Goal: Task Accomplishment & Management: Manage account settings

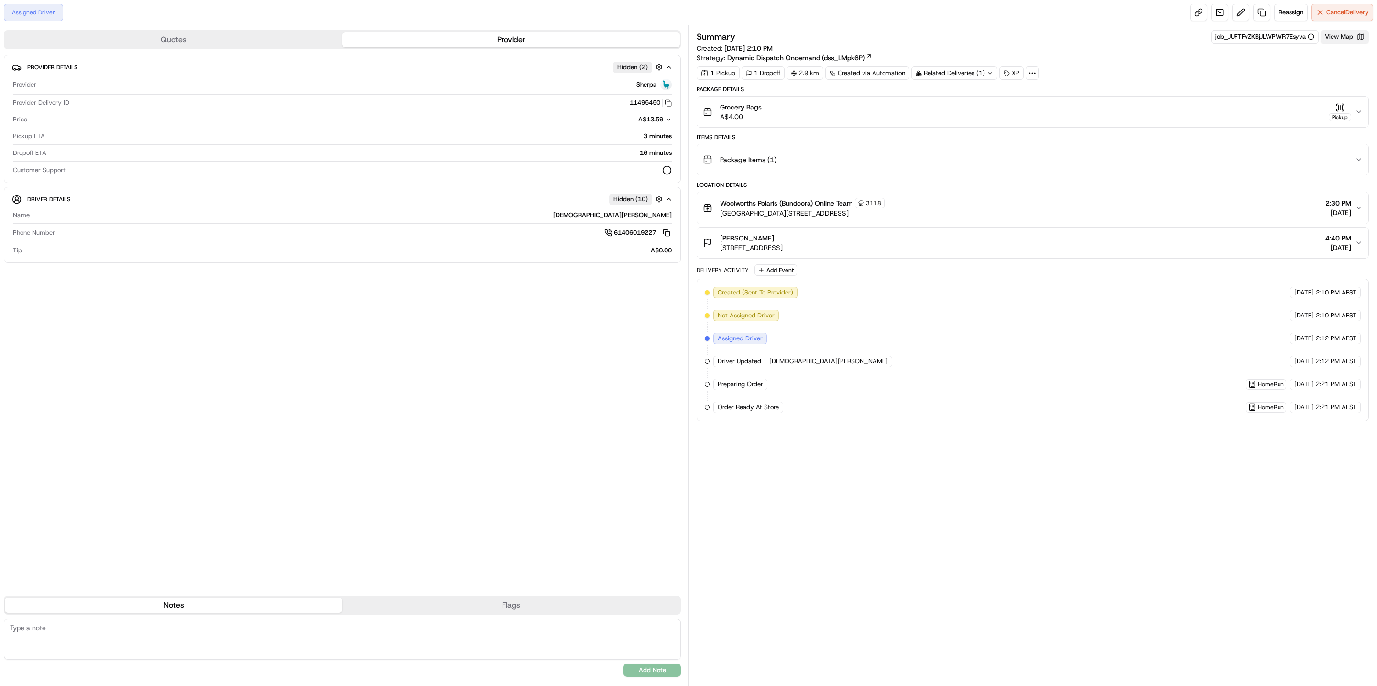
click at [1339, 38] on button "View Map" at bounding box center [1344, 36] width 48 height 13
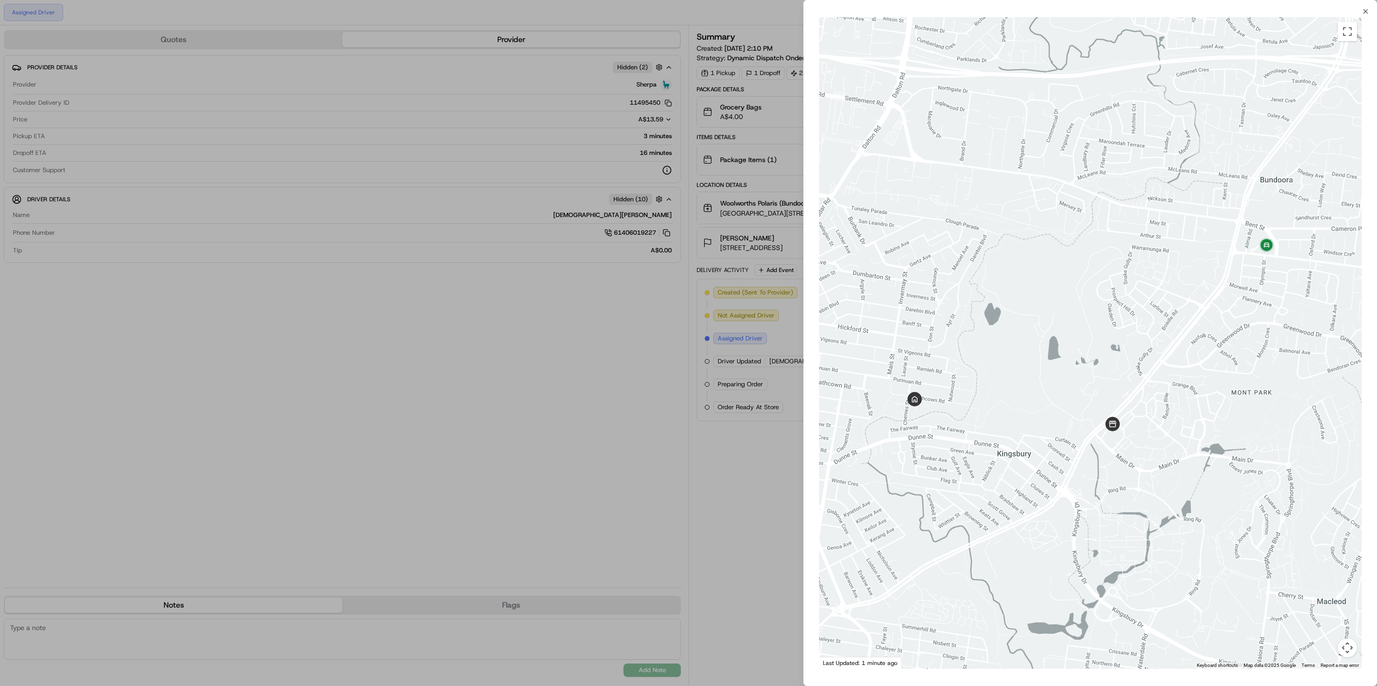
click at [667, 75] on div at bounding box center [688, 343] width 1377 height 686
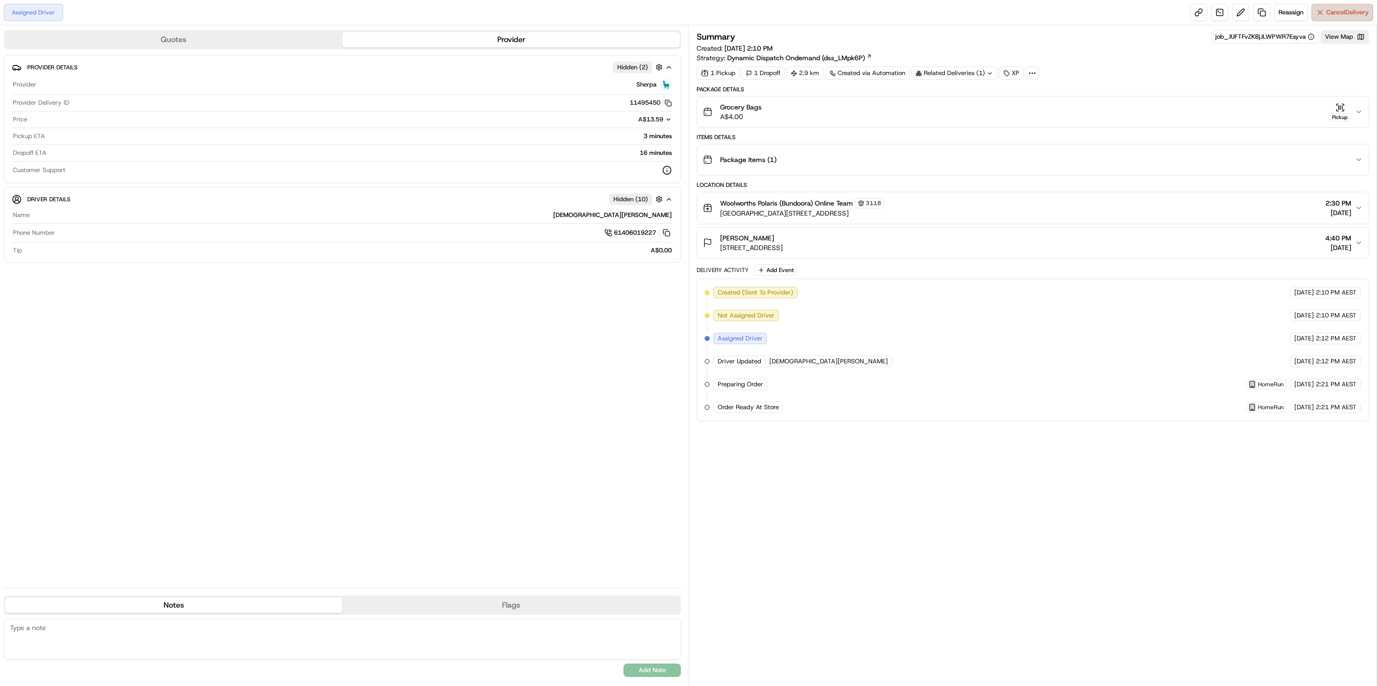
click at [1349, 10] on span "Cancel Delivery" at bounding box center [1347, 12] width 43 height 9
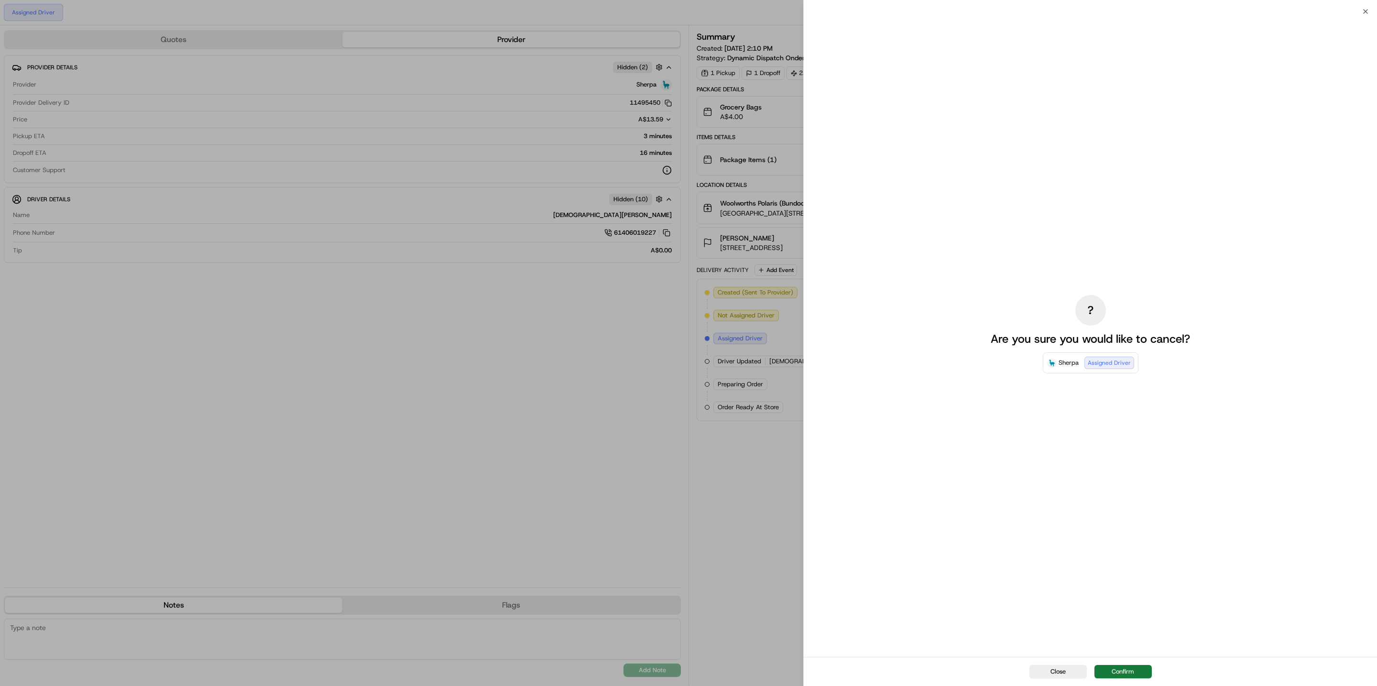
click at [1122, 670] on button "Confirm" at bounding box center [1122, 671] width 57 height 13
